Goal: Find specific page/section: Find specific page/section

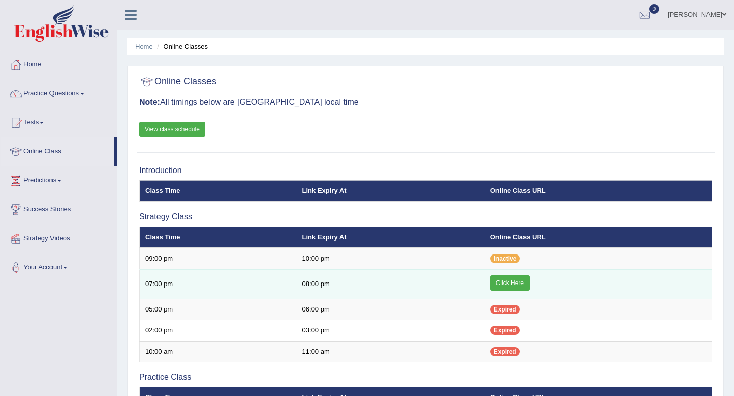
click at [502, 282] on link "Click Here" at bounding box center [509, 283] width 39 height 15
